Goal: Task Accomplishment & Management: Manage account settings

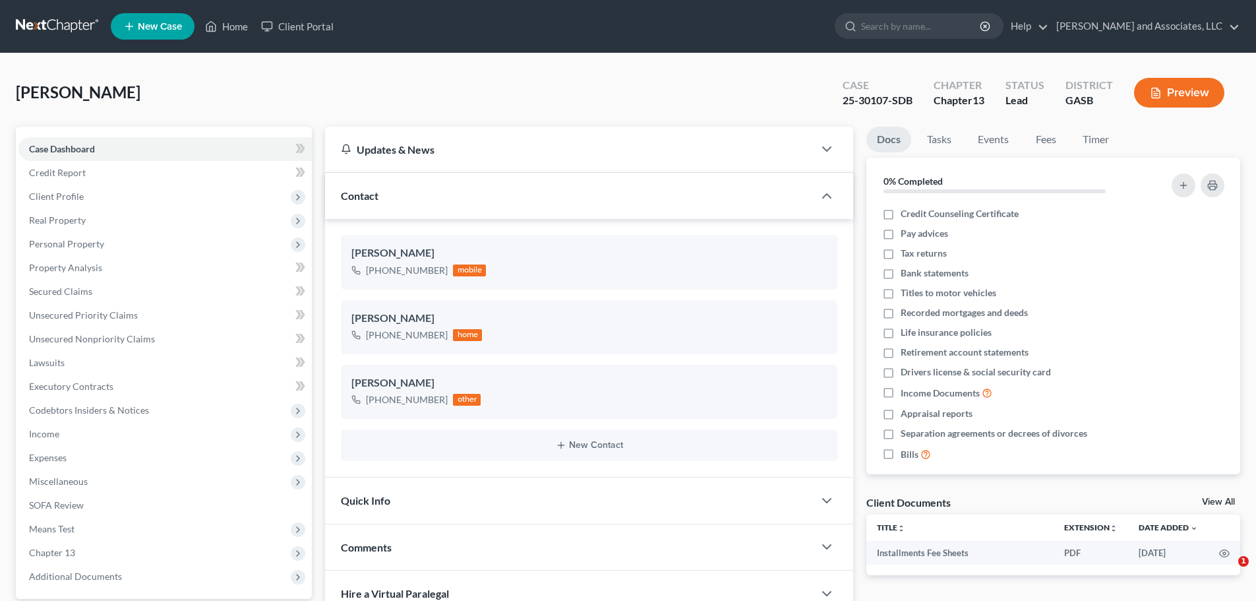
select select "0"
click at [228, 23] on link "Home" at bounding box center [226, 27] width 56 height 24
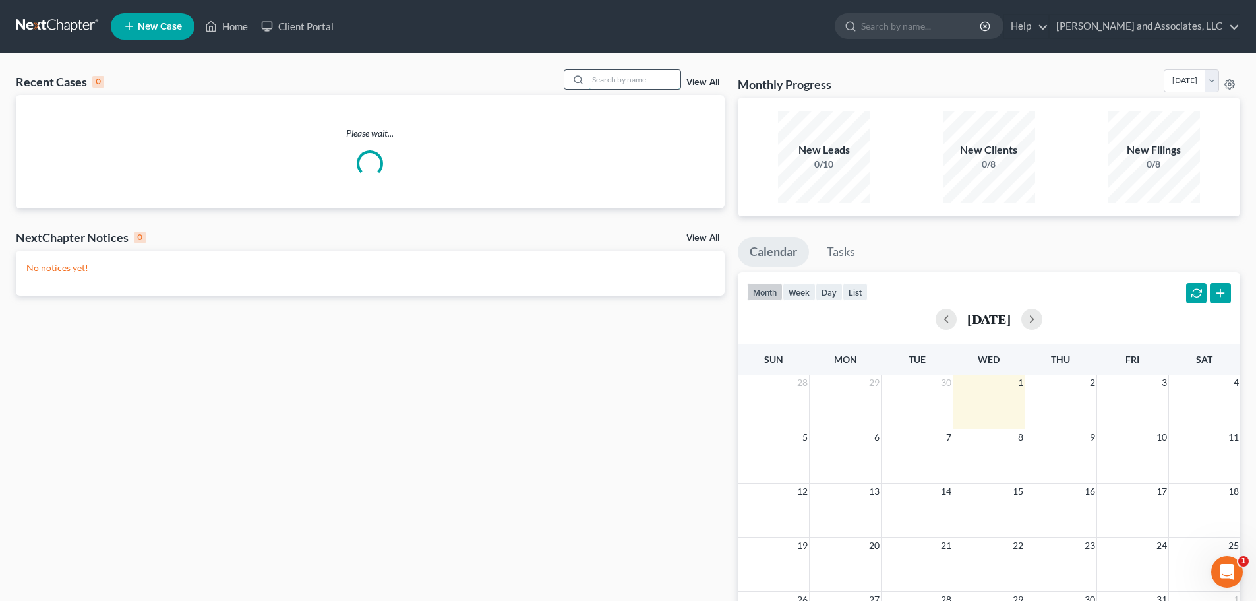
click at [608, 81] on input "search" at bounding box center [634, 79] width 92 height 19
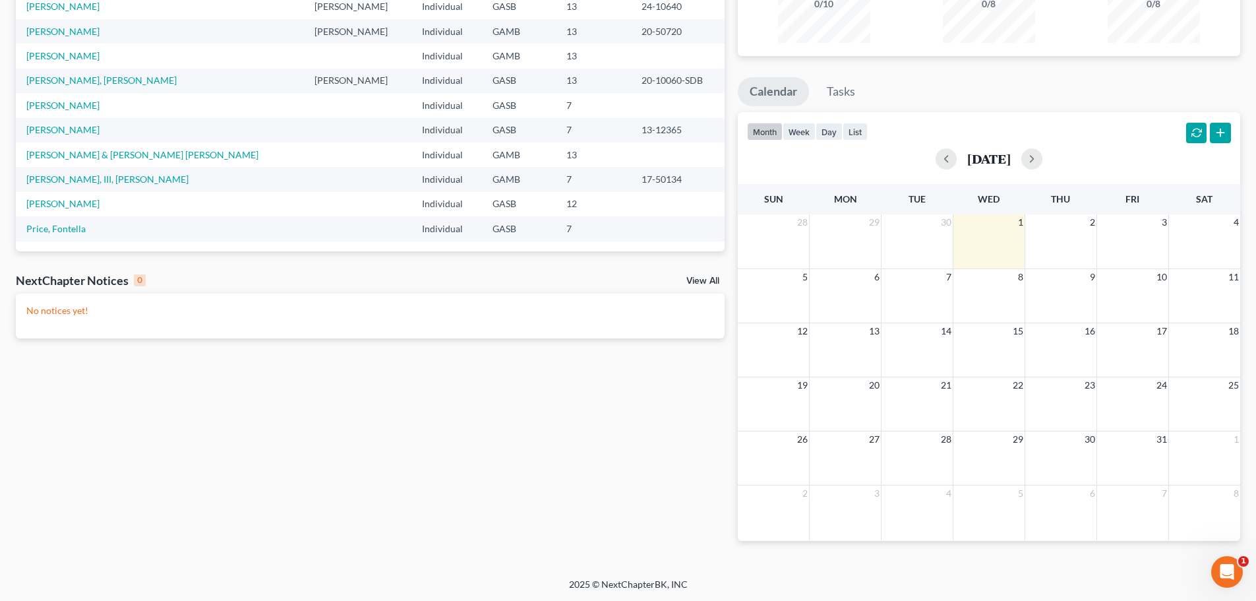
scroll to position [161, 0]
type input "hill"
click at [57, 229] on link "Price, Fontella" at bounding box center [55, 227] width 59 height 11
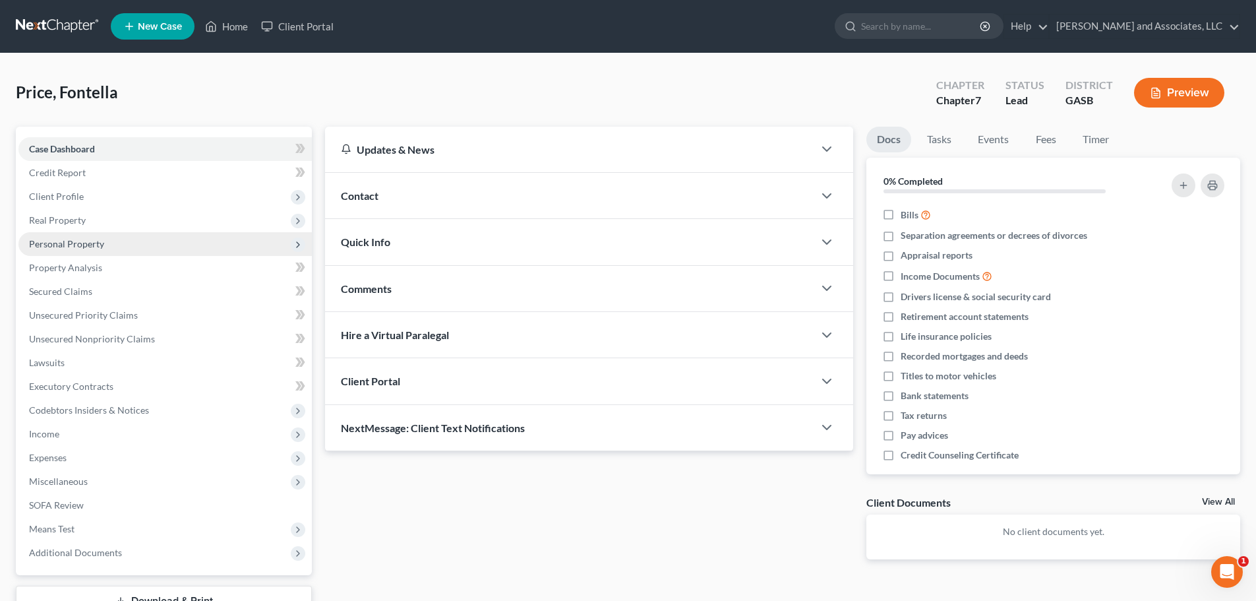
click at [73, 243] on span "Personal Property" at bounding box center [66, 243] width 75 height 11
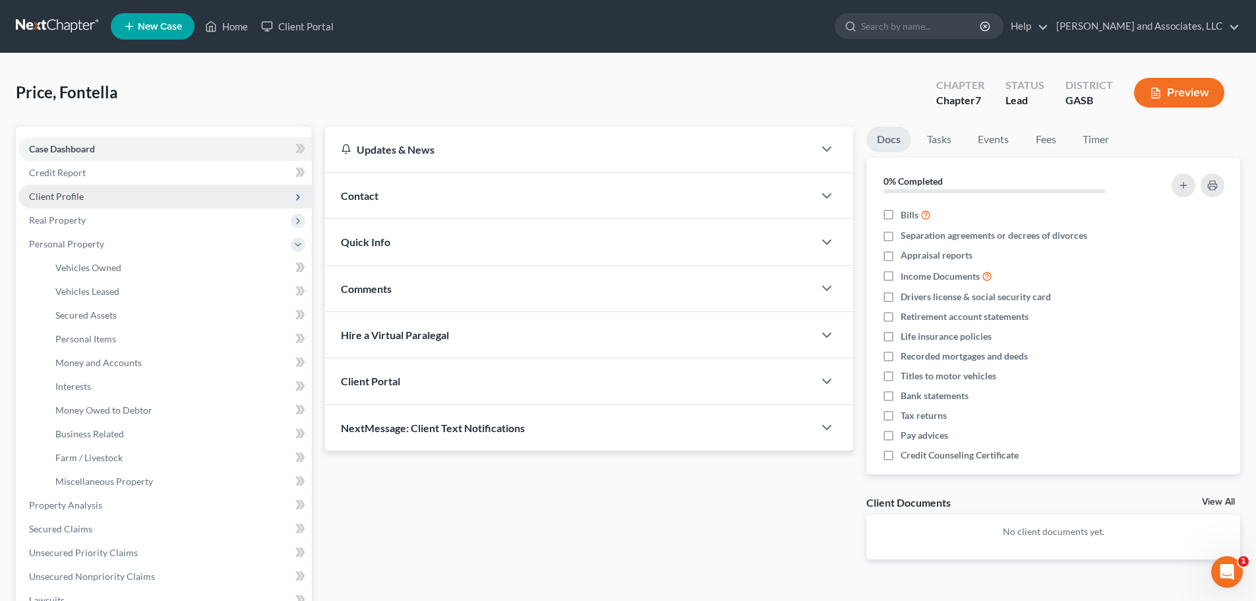
click at [62, 195] on span "Client Profile" at bounding box center [56, 196] width 55 height 11
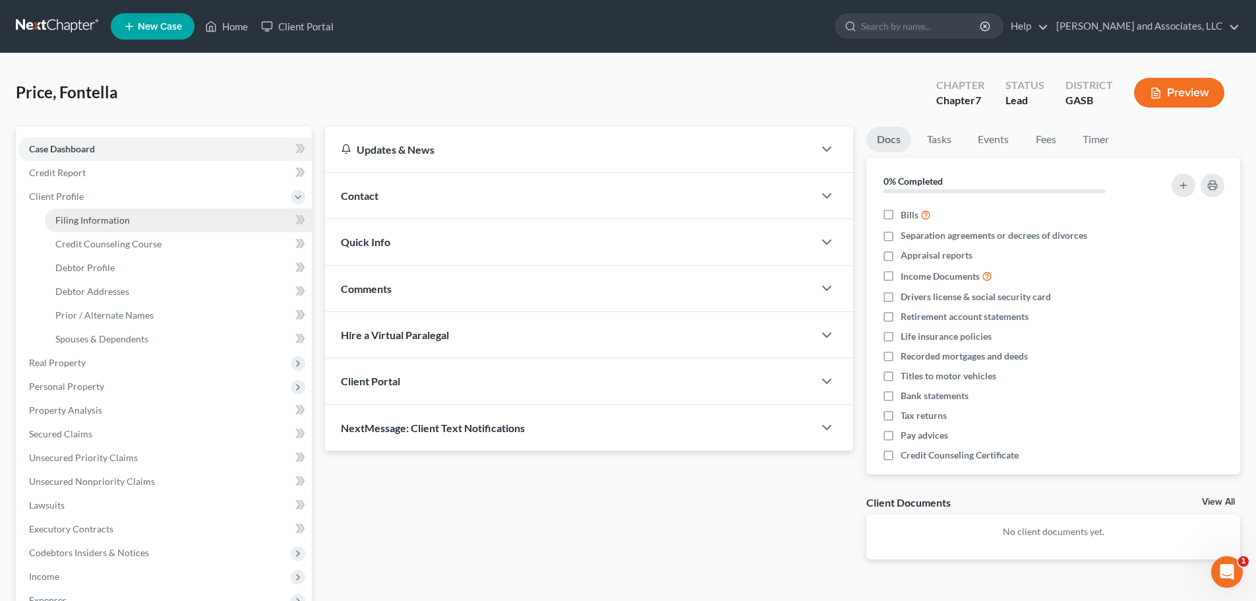
click at [84, 219] on span "Filing Information" at bounding box center [92, 219] width 75 height 11
select select "1"
select select "0"
select select "10"
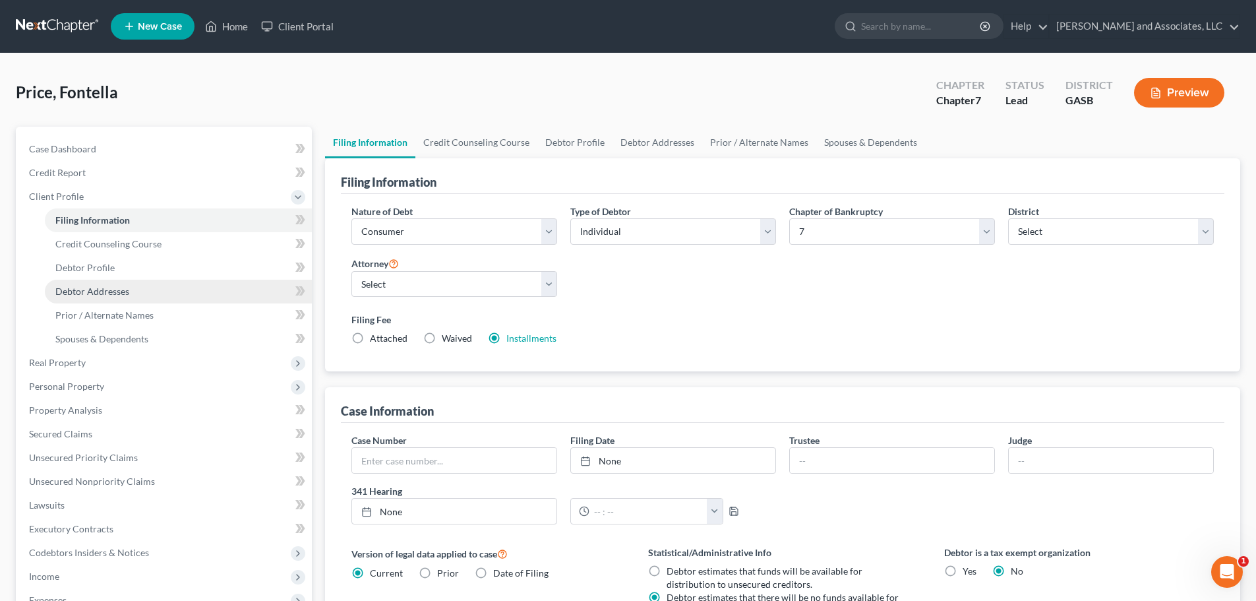
click at [103, 288] on span "Debtor Addresses" at bounding box center [92, 291] width 74 height 11
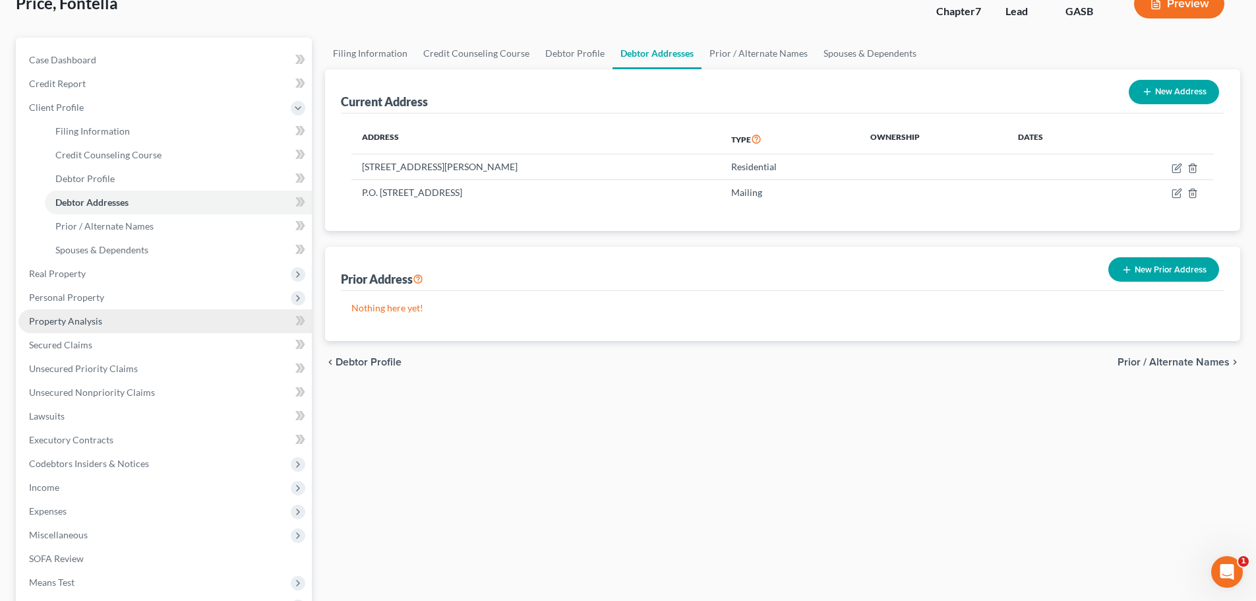
scroll to position [243, 0]
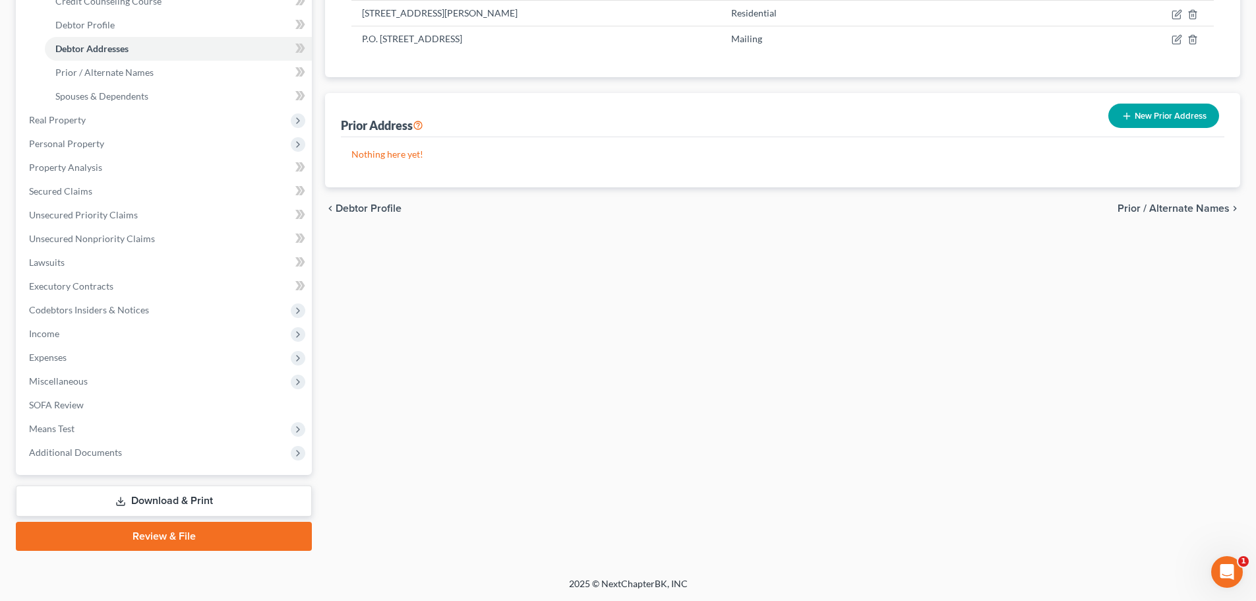
click at [177, 500] on link "Download & Print" at bounding box center [164, 500] width 296 height 31
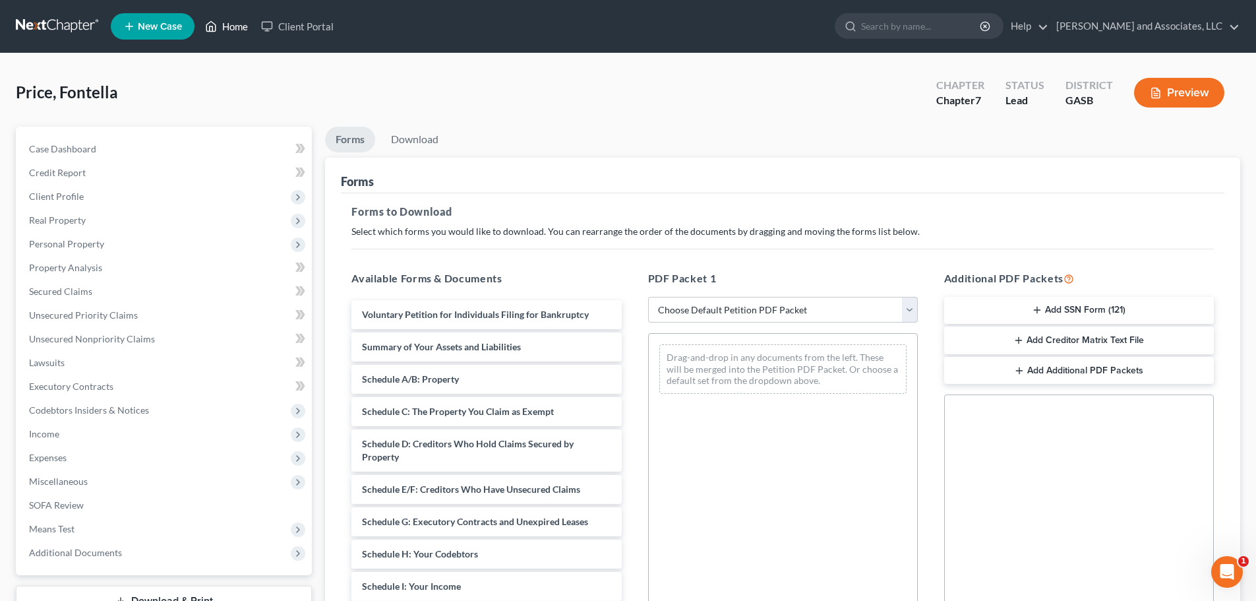
click at [235, 24] on link "Home" at bounding box center [226, 27] width 56 height 24
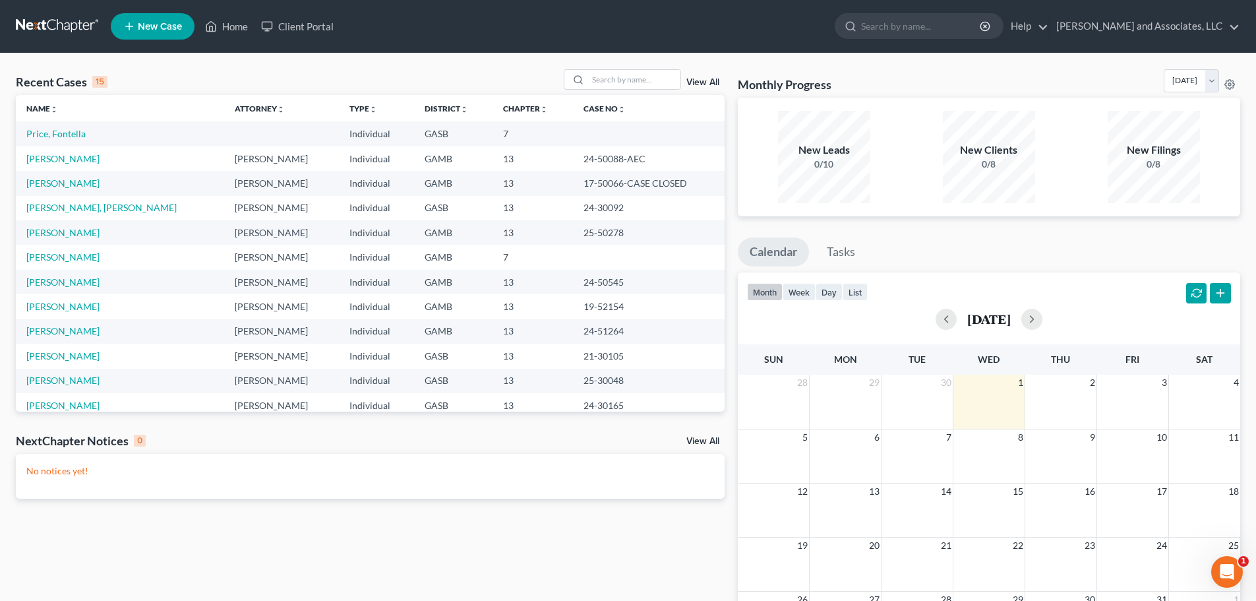
click at [700, 440] on link "View All" at bounding box center [702, 441] width 33 height 9
